Goal: Task Accomplishment & Management: Manage account settings

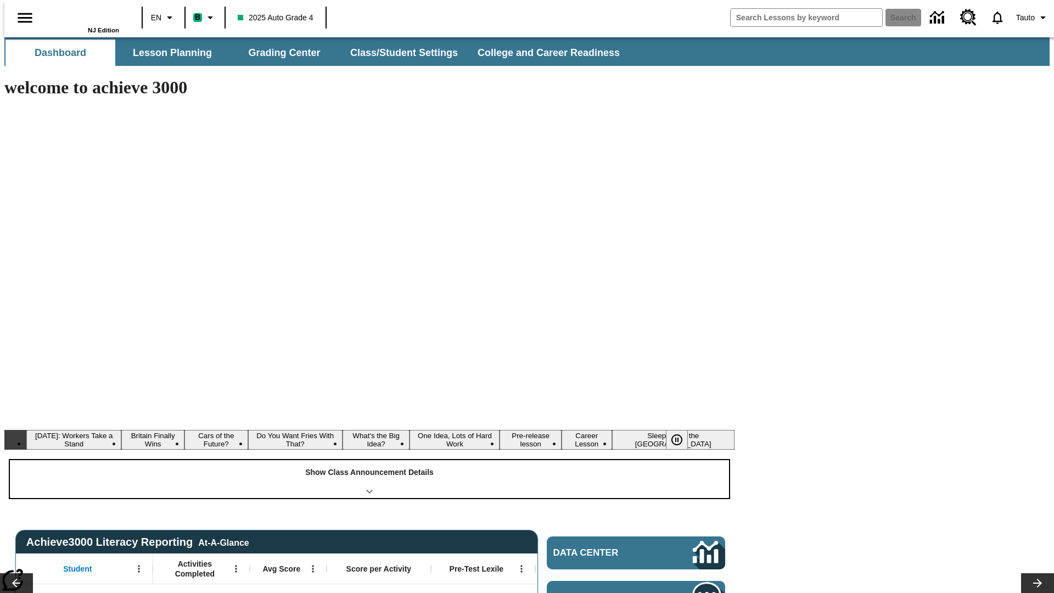
click at [369, 460] on div "Show Class Announcement Details" at bounding box center [369, 479] width 719 height 38
type input "-1"
click at [369, 460] on div "Show Class Announcement Details" at bounding box center [369, 479] width 719 height 38
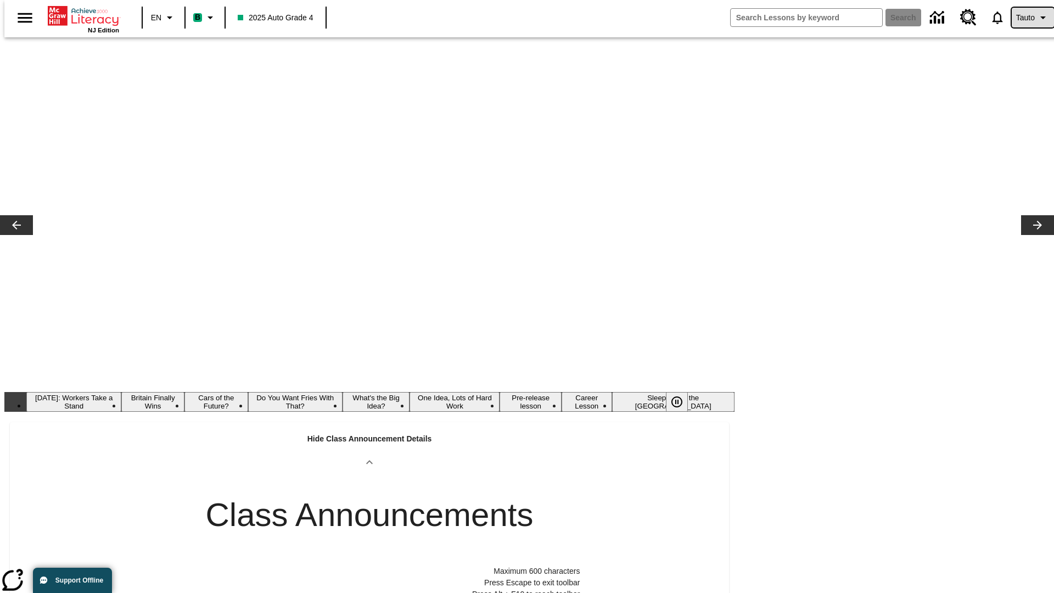
click at [1027, 18] on span "Tauto" at bounding box center [1025, 18] width 19 height 12
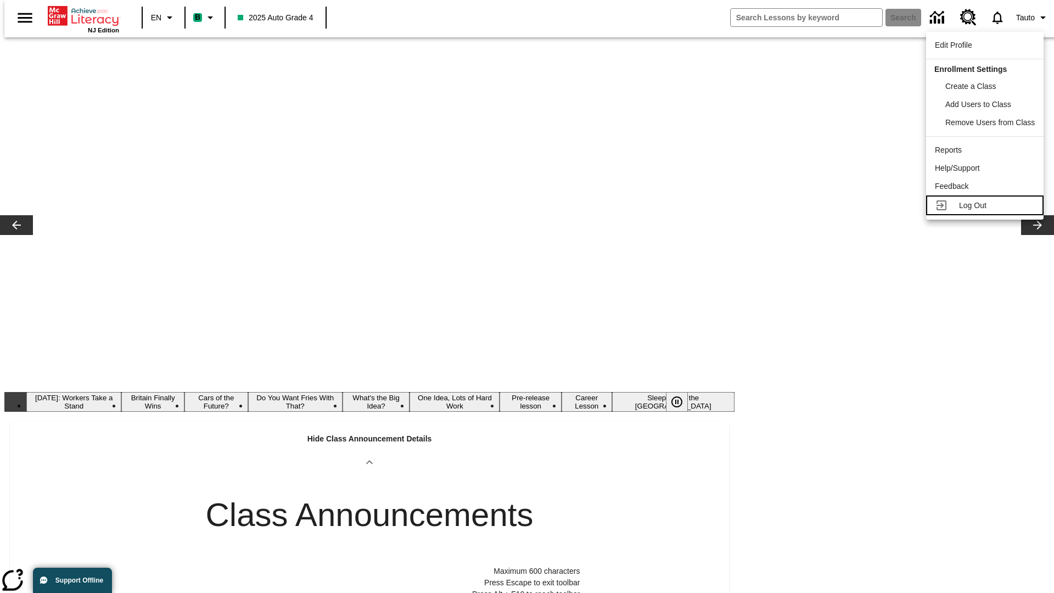
click at [985, 205] on span "Log Out" at bounding box center [972, 205] width 27 height 9
